Goal: Information Seeking & Learning: Learn about a topic

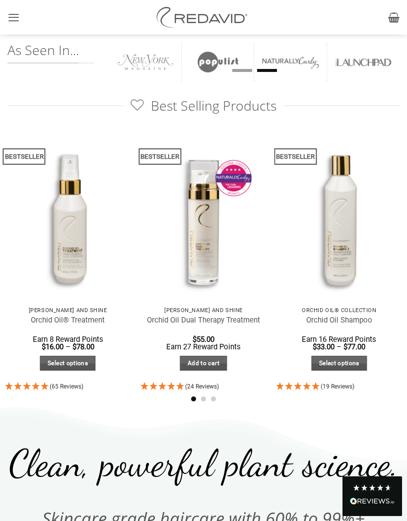
scroll to position [463, 0]
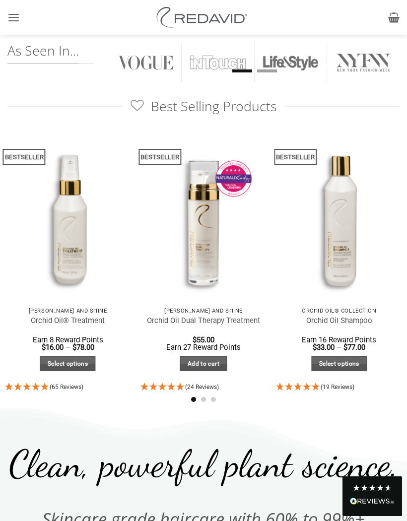
click at [383, 437] on icon at bounding box center [204, 432] width 408 height 58
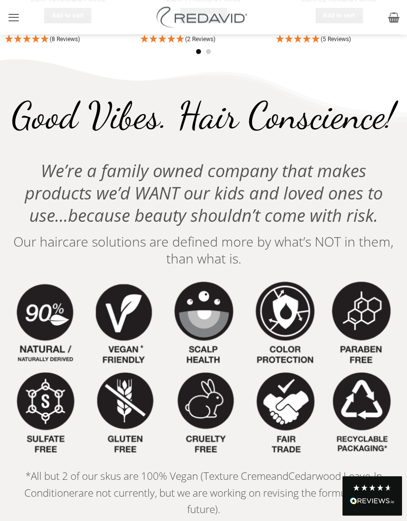
scroll to position [1717, 0]
click at [302, 475] on link "Cedarwood Leave-In Conditioner" at bounding box center [203, 484] width 358 height 30
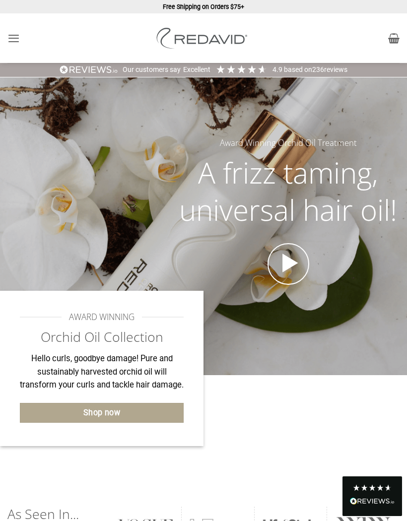
click at [15, 36] on icon "Menu" at bounding box center [13, 38] width 12 height 15
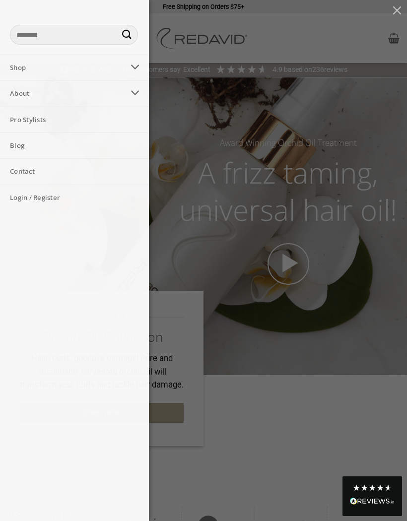
click at [43, 117] on link "Pro Stylists" at bounding box center [74, 119] width 149 height 25
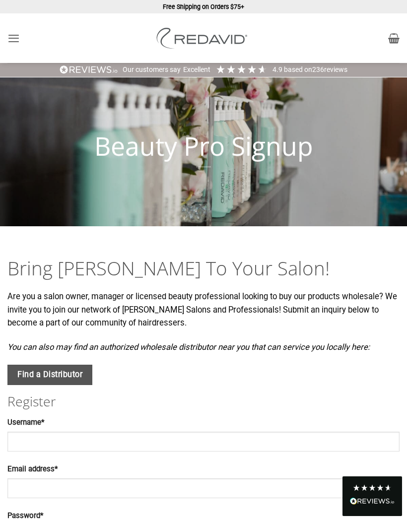
click at [16, 38] on icon "Menu" at bounding box center [13, 38] width 12 height 15
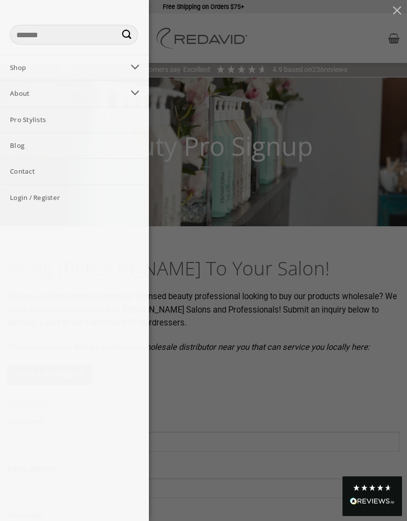
click at [28, 92] on link "About" at bounding box center [62, 93] width 124 height 25
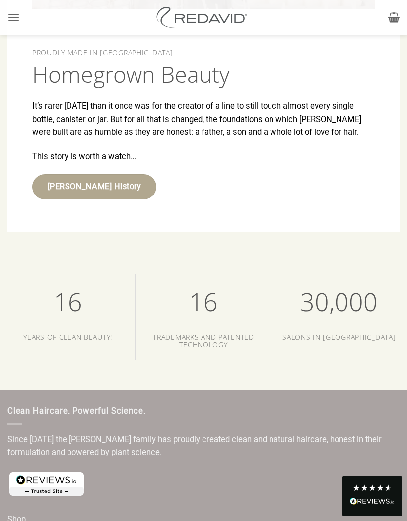
scroll to position [2330, 0]
click at [350, 294] on span "30,000" at bounding box center [338, 302] width 77 height 34
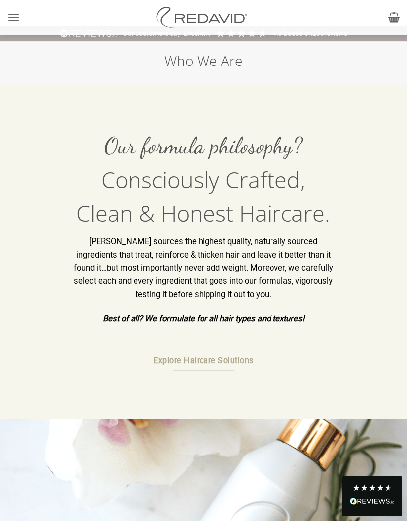
scroll to position [0, 0]
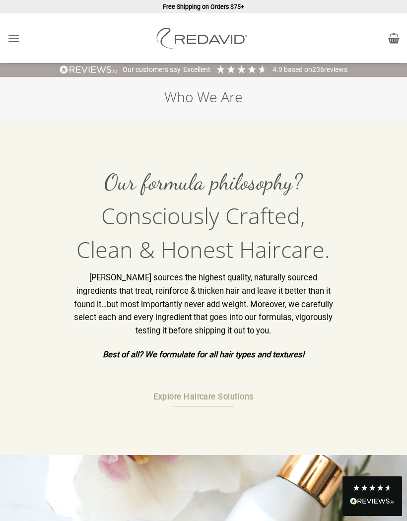
click at [12, 35] on icon "Menu" at bounding box center [13, 38] width 12 height 15
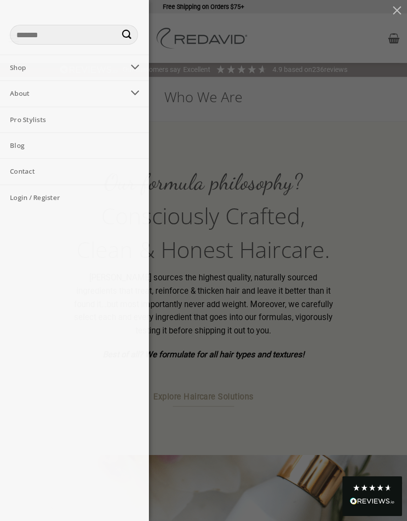
click at [39, 122] on link "Pro Stylists" at bounding box center [74, 119] width 149 height 25
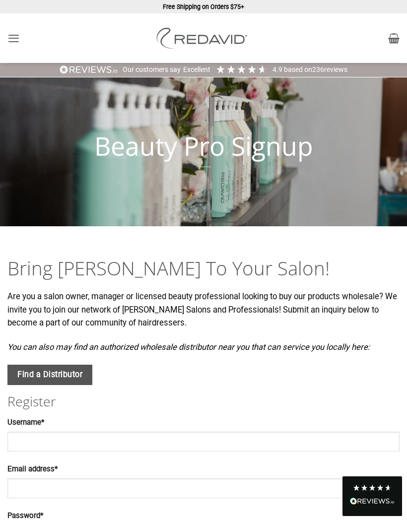
click at [13, 38] on icon "Menu" at bounding box center [13, 38] width 12 height 15
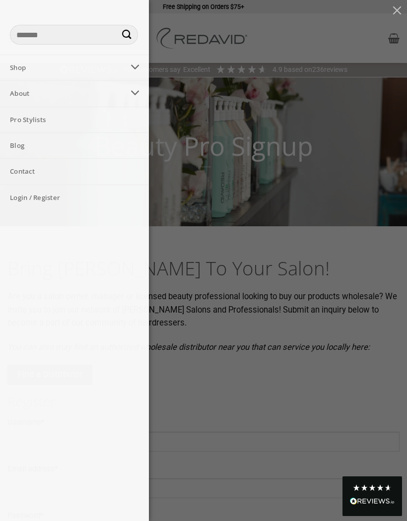
click at [26, 67] on link "Shop" at bounding box center [62, 67] width 124 height 25
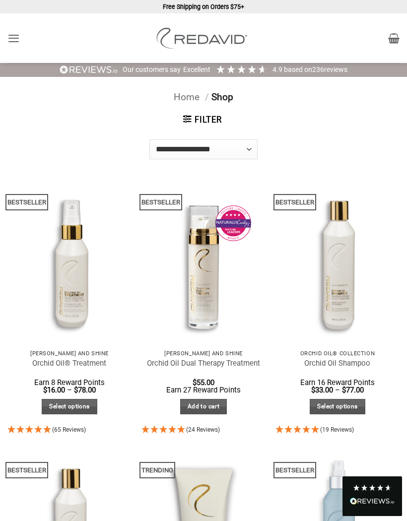
click at [221, 292] on img at bounding box center [203, 262] width 136 height 182
click at [347, 295] on img at bounding box center [337, 262] width 136 height 182
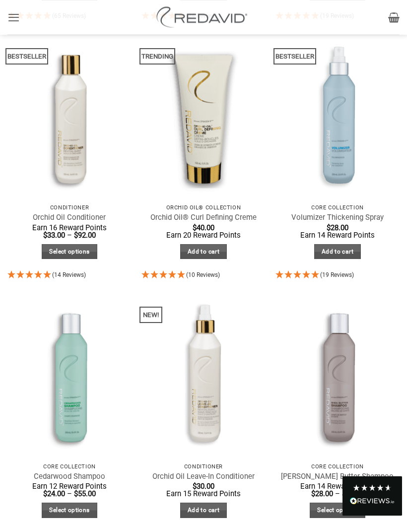
scroll to position [414, 0]
click at [215, 415] on img at bounding box center [203, 375] width 136 height 182
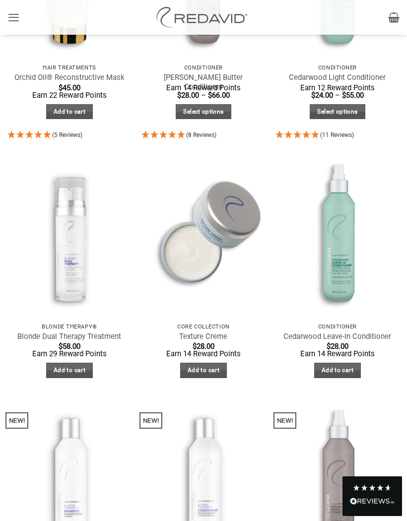
scroll to position [1074, 0]
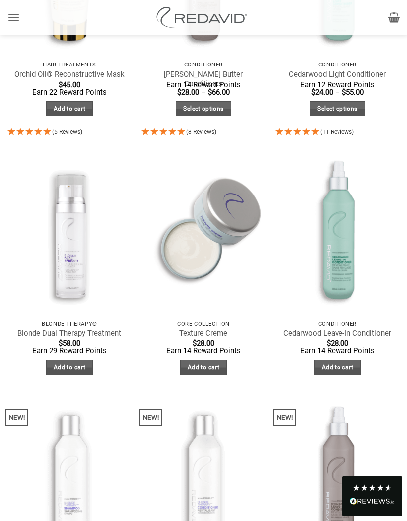
click at [88, 270] on img at bounding box center [69, 232] width 136 height 182
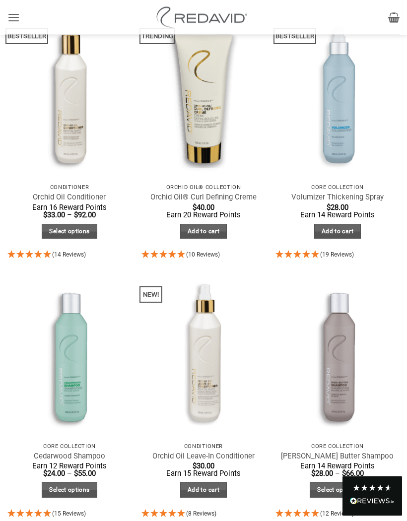
scroll to position [434, 0]
click at [357, 375] on img at bounding box center [337, 354] width 136 height 182
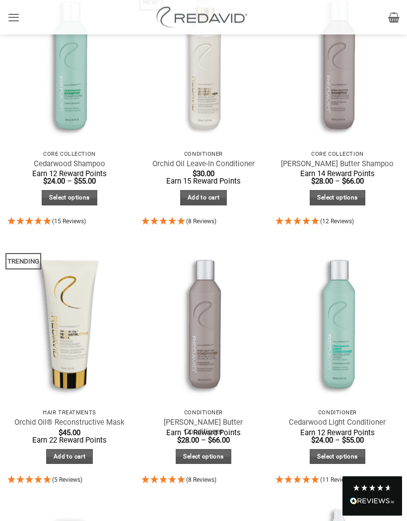
scroll to position [726, 0]
click at [343, 380] on img at bounding box center [337, 321] width 136 height 182
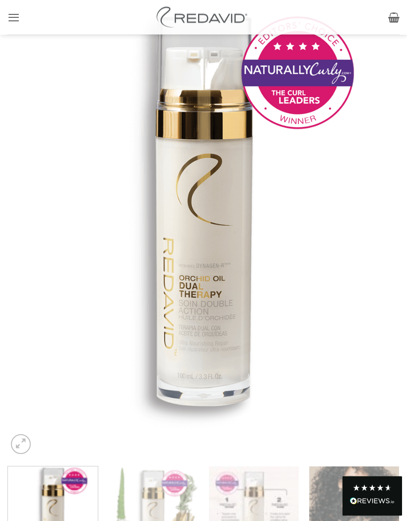
scroll to position [158, 0]
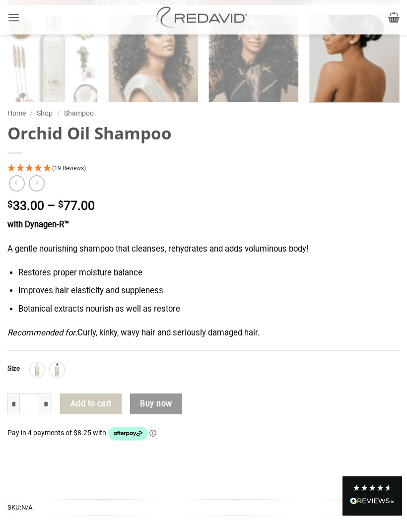
scroll to position [615, 0]
click at [403, 264] on div "**********" at bounding box center [203, 351] width 407 height 496
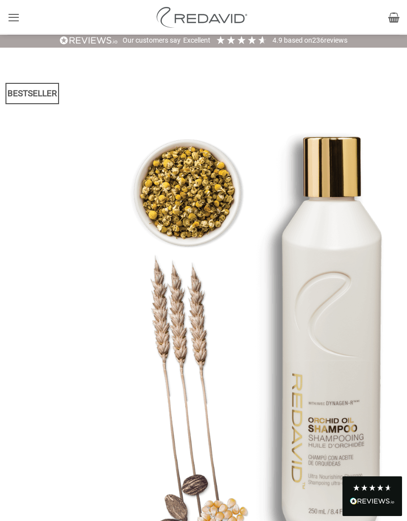
scroll to position [0, 0]
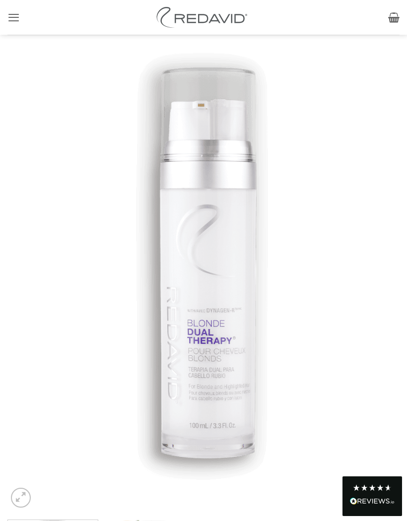
scroll to position [94, 0]
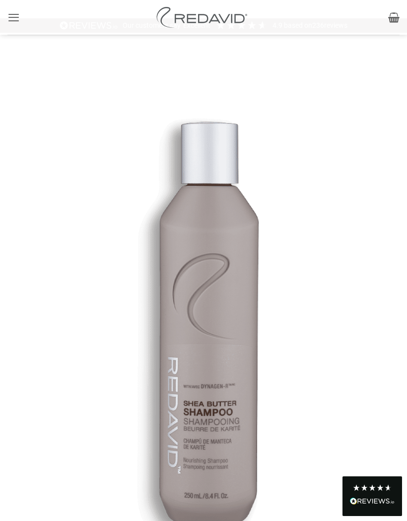
scroll to position [43, 0]
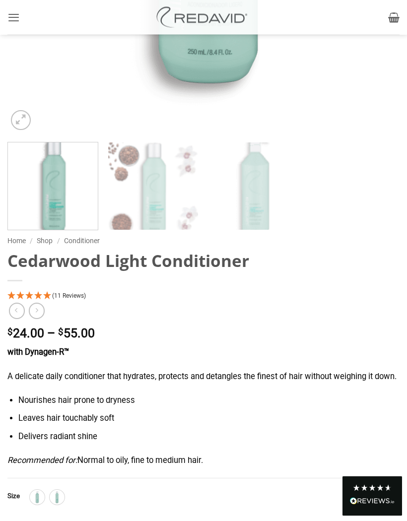
scroll to position [495, 0]
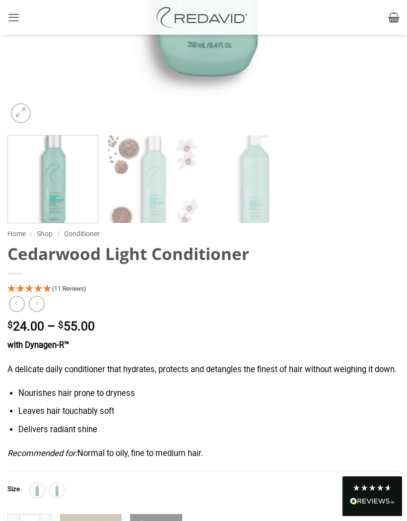
click at [304, 437] on li "Delivers radiant shine" at bounding box center [208, 429] width 381 height 13
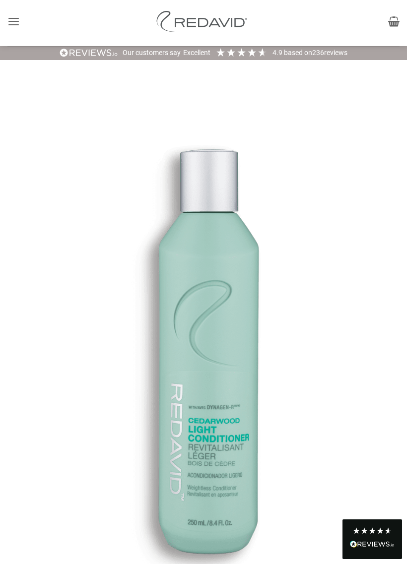
scroll to position [0, 0]
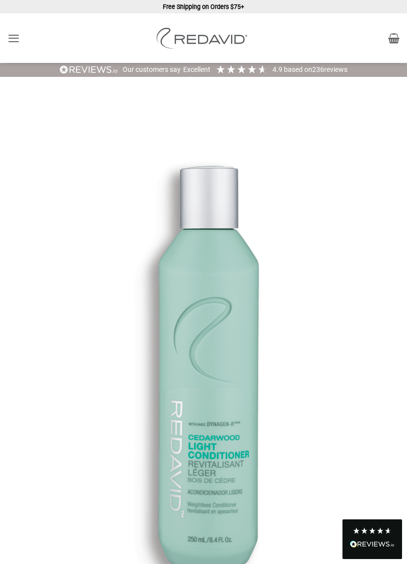
click at [17, 34] on icon "Menu" at bounding box center [13, 38] width 12 height 15
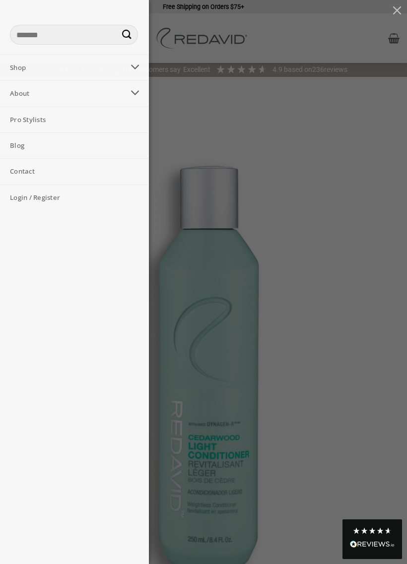
click at [346, 285] on div "Search for: Shop The Orchid Oil® Collection Blonde Therapy® The Core Collection…" at bounding box center [203, 282] width 407 height 564
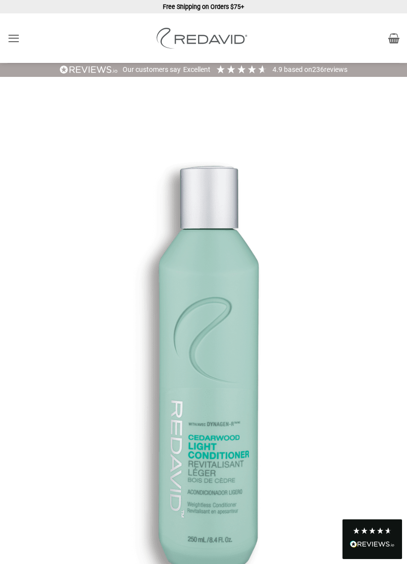
click at [48, 24] on div "Shop The Orchid Oil® Collection Blonde Therapy® The Core Collection Promotions …" at bounding box center [203, 38] width 407 height 50
click at [47, 24] on div "Shop The Orchid Oil® Collection Blonde Therapy® The Core Collection Promotions …" at bounding box center [203, 38] width 407 height 50
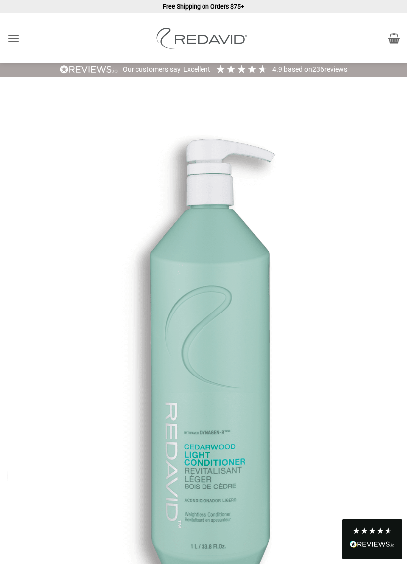
click at [16, 37] on icon "Menu" at bounding box center [13, 38] width 12 height 15
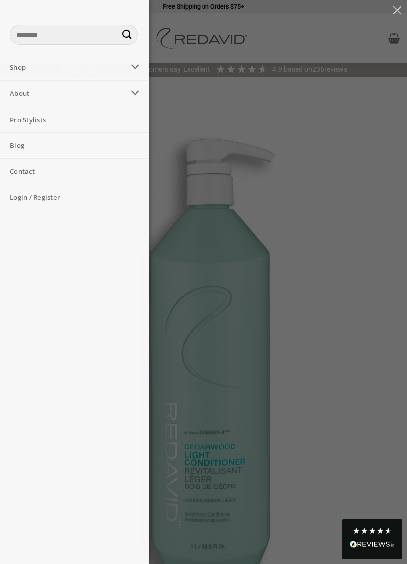
click at [31, 69] on link "Shop" at bounding box center [62, 67] width 124 height 25
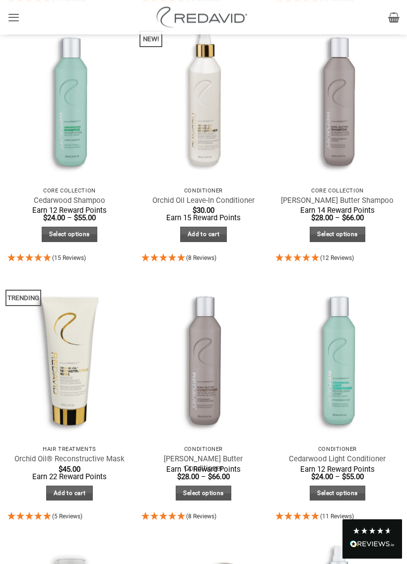
scroll to position [690, 0]
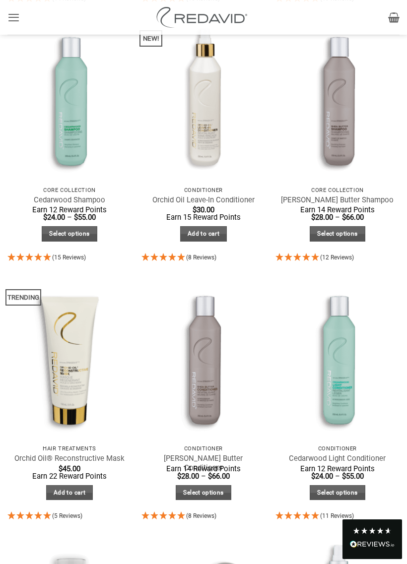
click at [89, 362] on img at bounding box center [69, 357] width 136 height 182
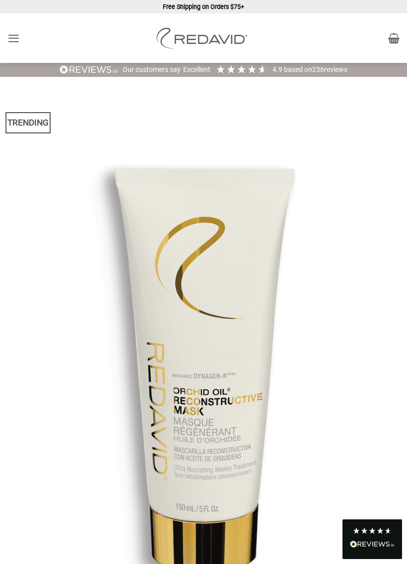
click at [15, 36] on icon "Menu" at bounding box center [13, 38] width 12 height 15
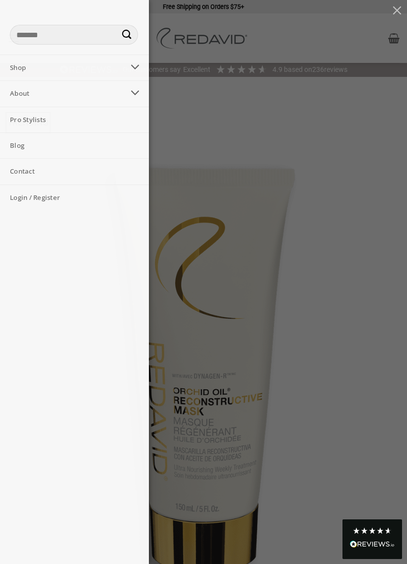
click at [38, 72] on link "Shop" at bounding box center [62, 67] width 124 height 25
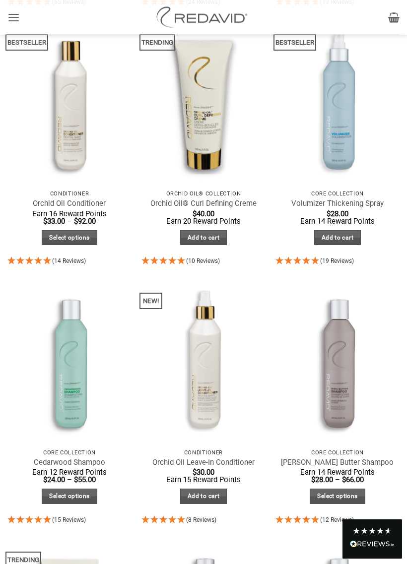
scroll to position [428, 0]
click at [87, 369] on img at bounding box center [69, 361] width 136 height 182
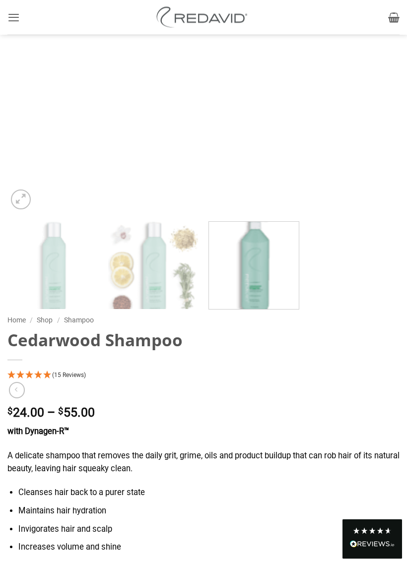
scroll to position [432, 0]
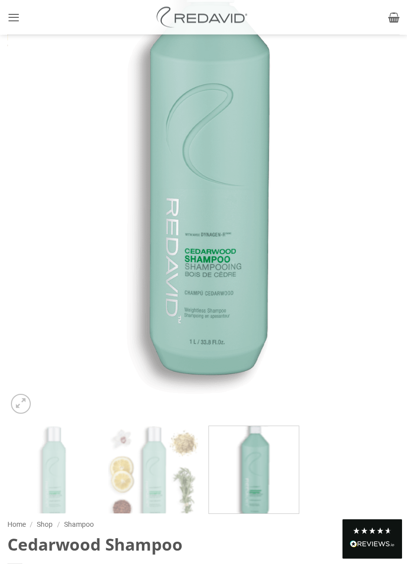
click at [14, 16] on icon "Menu" at bounding box center [13, 17] width 12 height 15
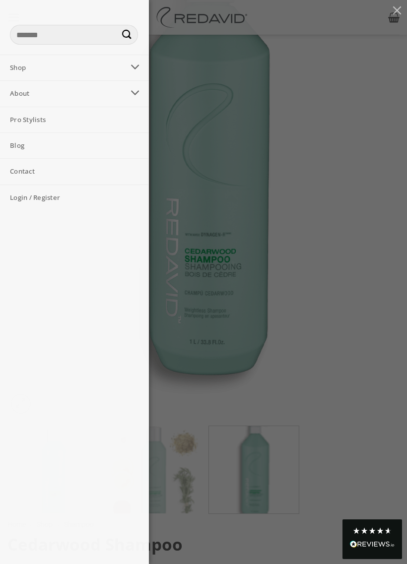
click at [41, 72] on link "Shop" at bounding box center [62, 67] width 124 height 25
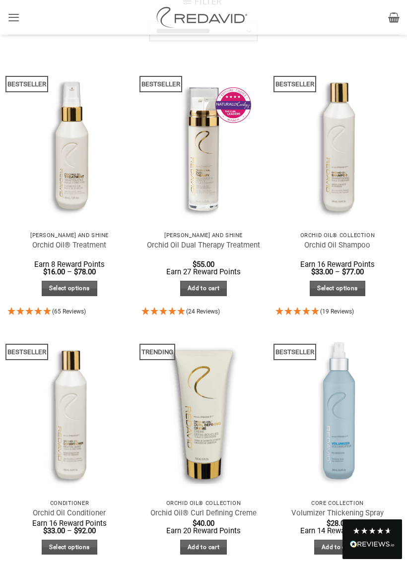
scroll to position [122, 0]
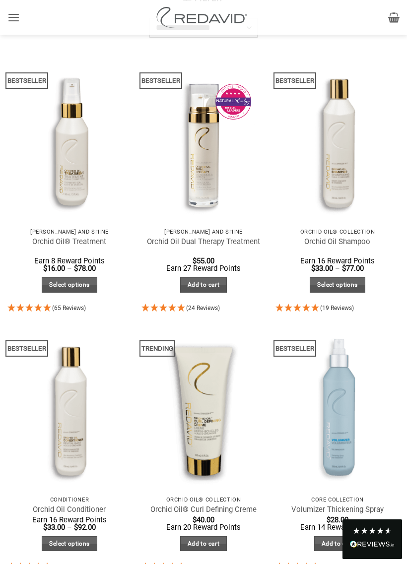
click at [347, 432] on img at bounding box center [337, 408] width 136 height 182
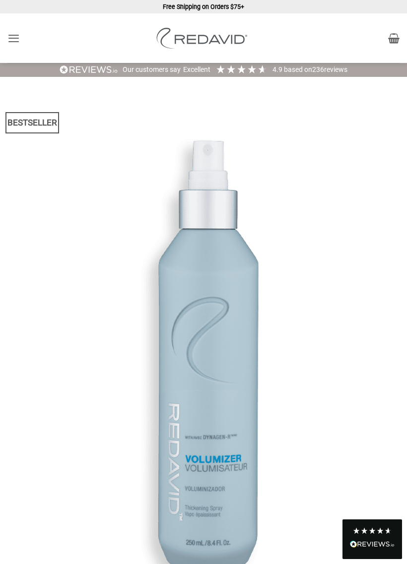
click at [17, 40] on icon "Menu" at bounding box center [13, 38] width 12 height 15
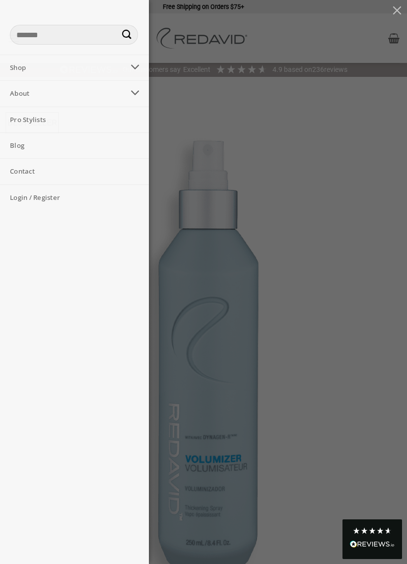
click at [27, 65] on link "Shop" at bounding box center [62, 67] width 124 height 25
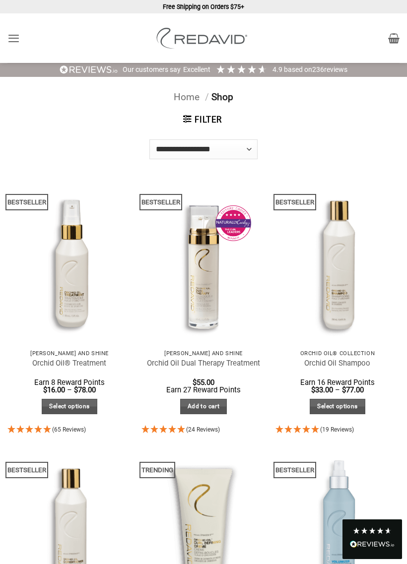
click at [344, 38] on ul "Cart No products in the cart. Return to shop" at bounding box center [329, 38] width 139 height 22
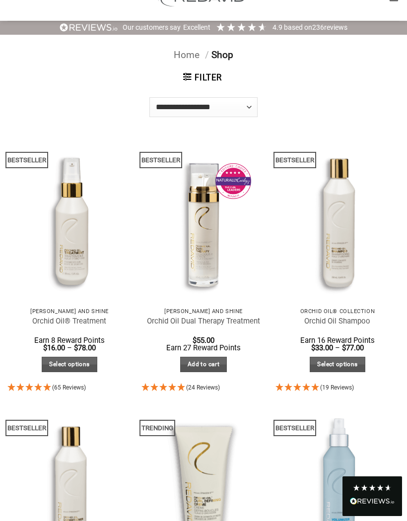
scroll to position [43, 0]
